Goal: Transaction & Acquisition: Purchase product/service

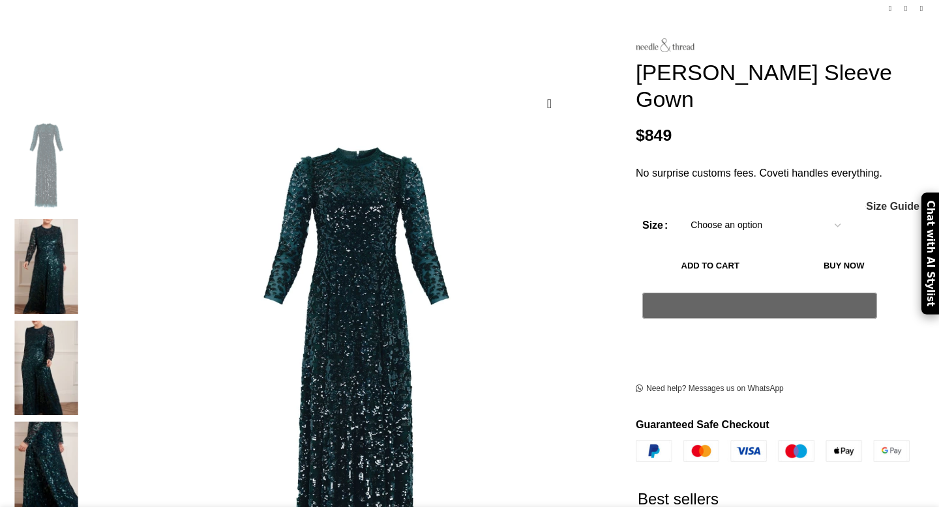
scroll to position [183, 0]
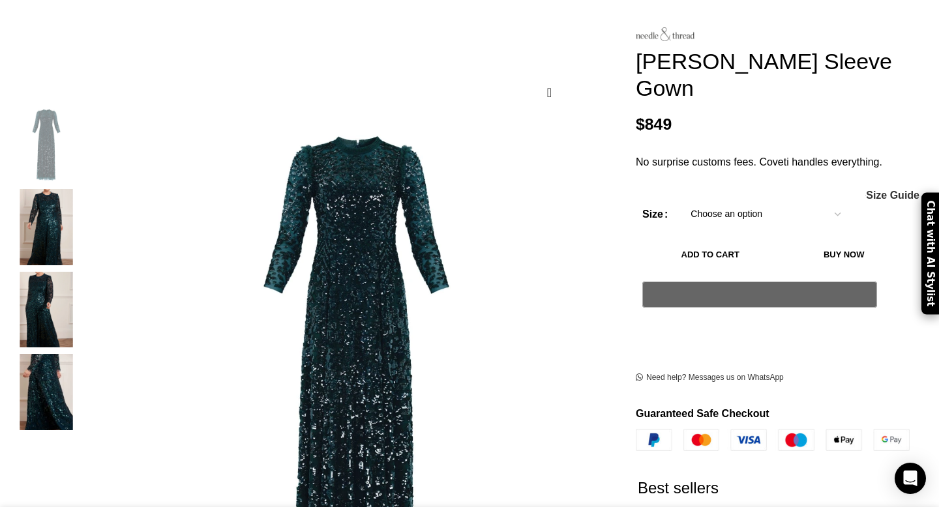
click at [739, 201] on select "Choose an option 4 UK 6 UK 8 [GEOGRAPHIC_DATA] 14 UK 20 UK" at bounding box center [766, 214] width 170 height 27
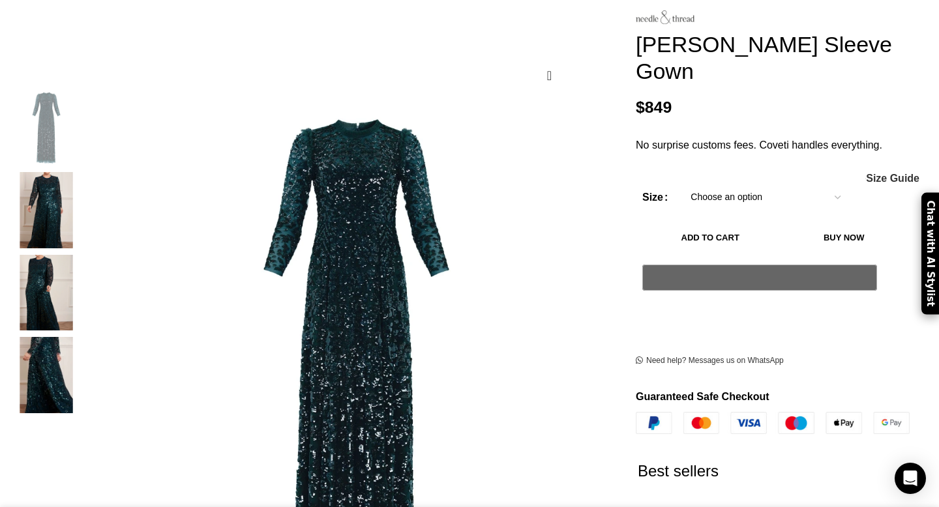
click at [706, 184] on select "Choose an option 4 UK 6 UK 8 [GEOGRAPHIC_DATA] 14 UK 20 UK" at bounding box center [766, 197] width 170 height 27
